Goal: Navigation & Orientation: Go to known website

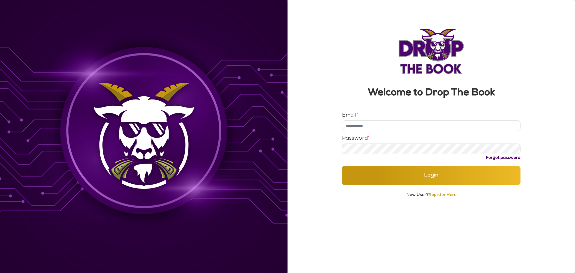
click at [382, 127] on input "Email *" at bounding box center [431, 125] width 179 height 10
type input "**********"
click at [342, 166] on button "Login" at bounding box center [431, 175] width 179 height 19
